Goal: Information Seeking & Learning: Learn about a topic

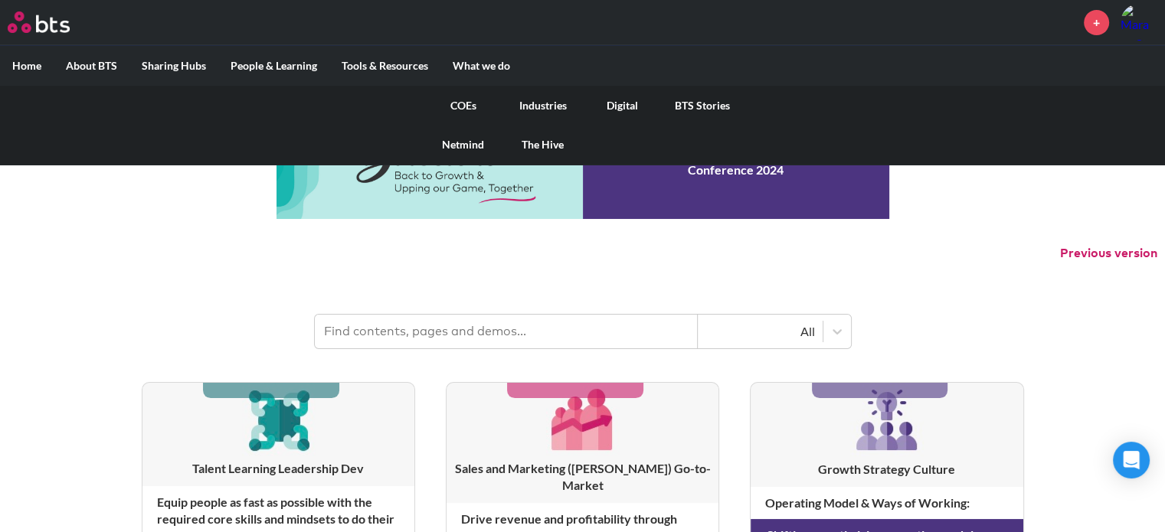
click at [471, 102] on link "COEs" at bounding box center [464, 106] width 80 height 40
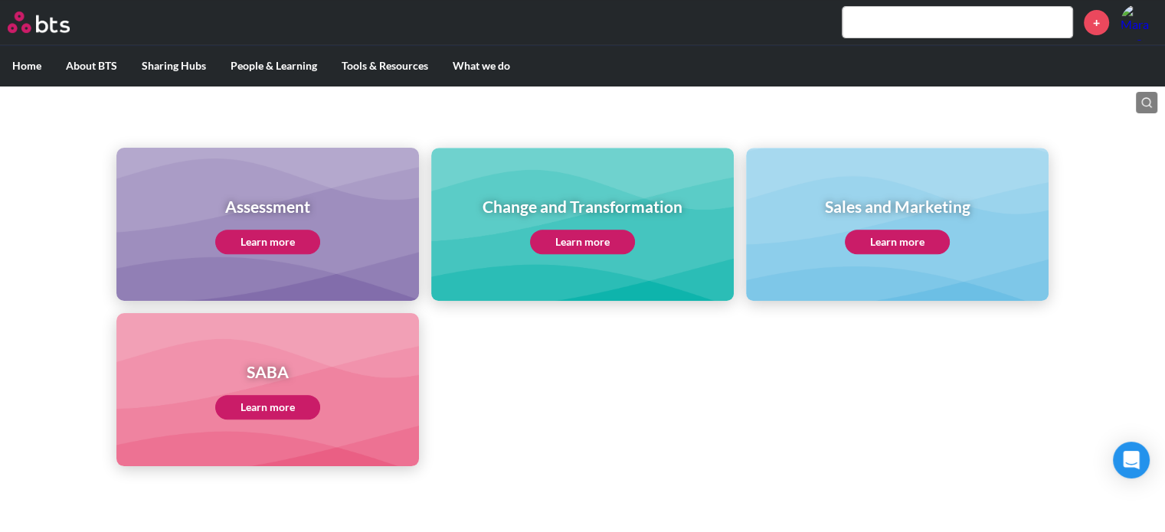
scroll to position [613, 0]
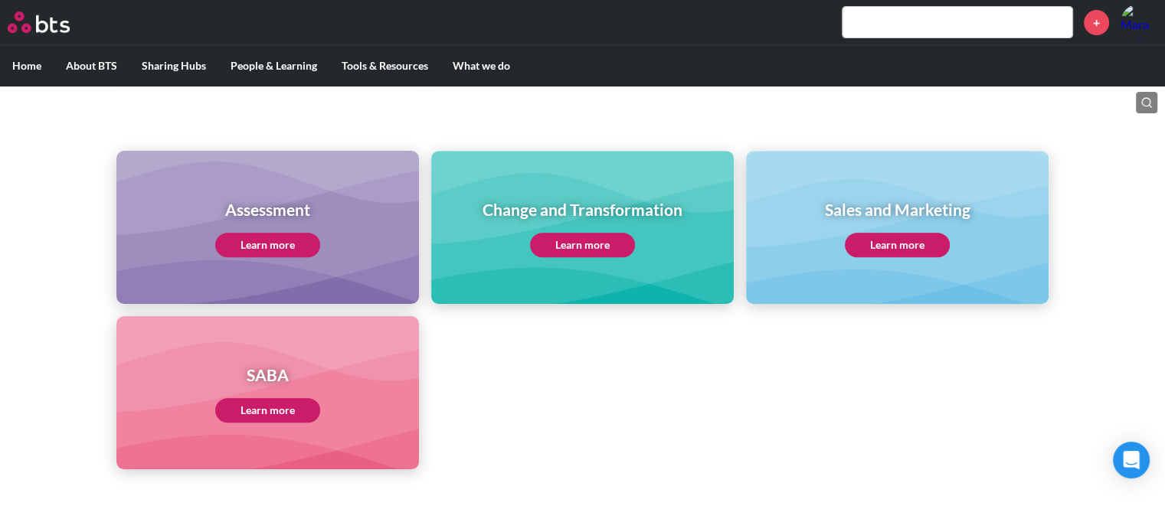
click at [886, 226] on div "Sales and Marketing Learn more" at bounding box center [897, 227] width 146 height 59
click at [898, 247] on link "Learn more" at bounding box center [897, 245] width 105 height 25
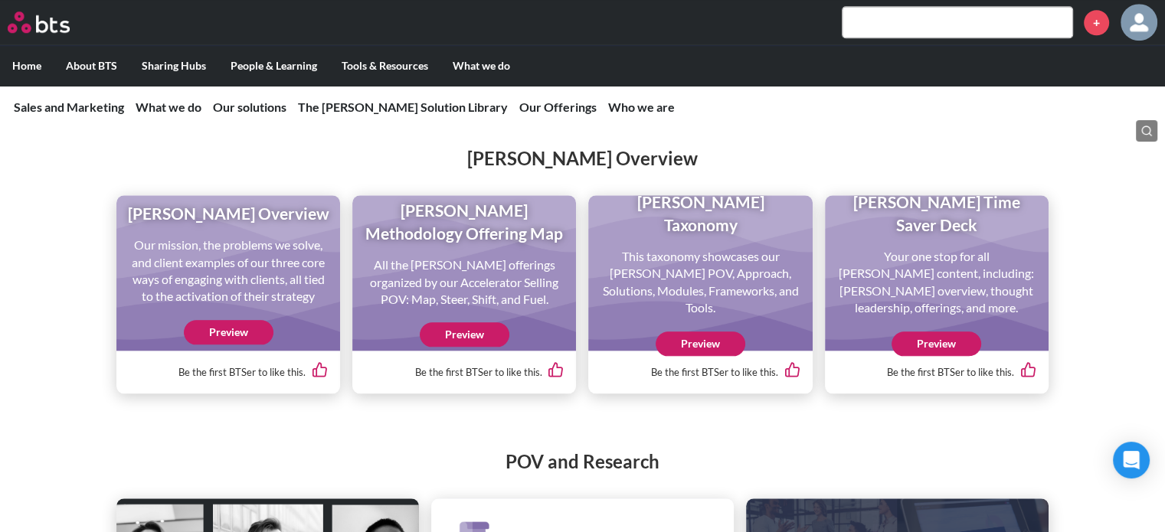
scroll to position [1532, 0]
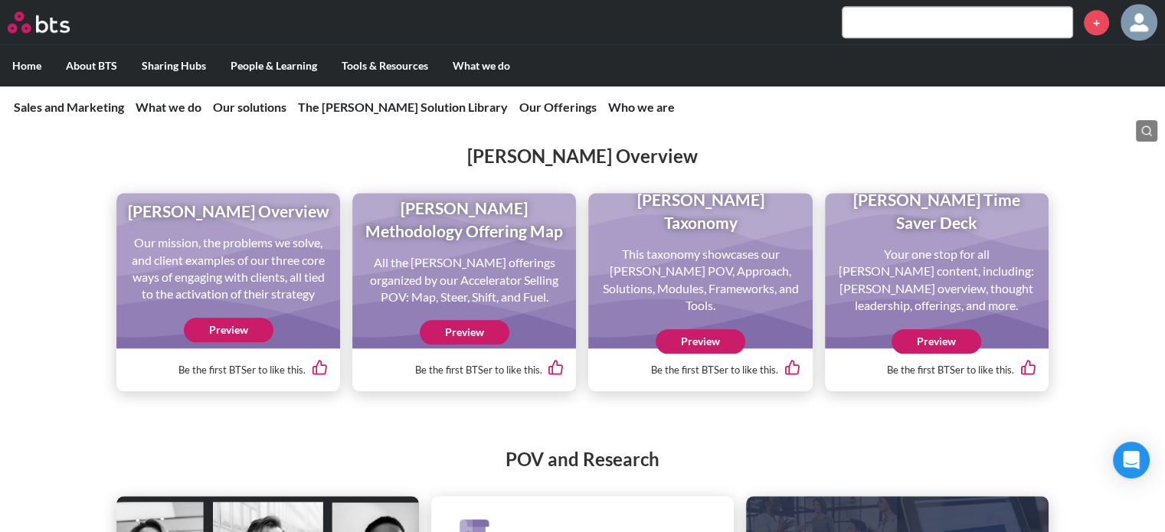
click at [486, 345] on link "Preview" at bounding box center [465, 332] width 90 height 25
